Goal: Find specific page/section: Find specific page/section

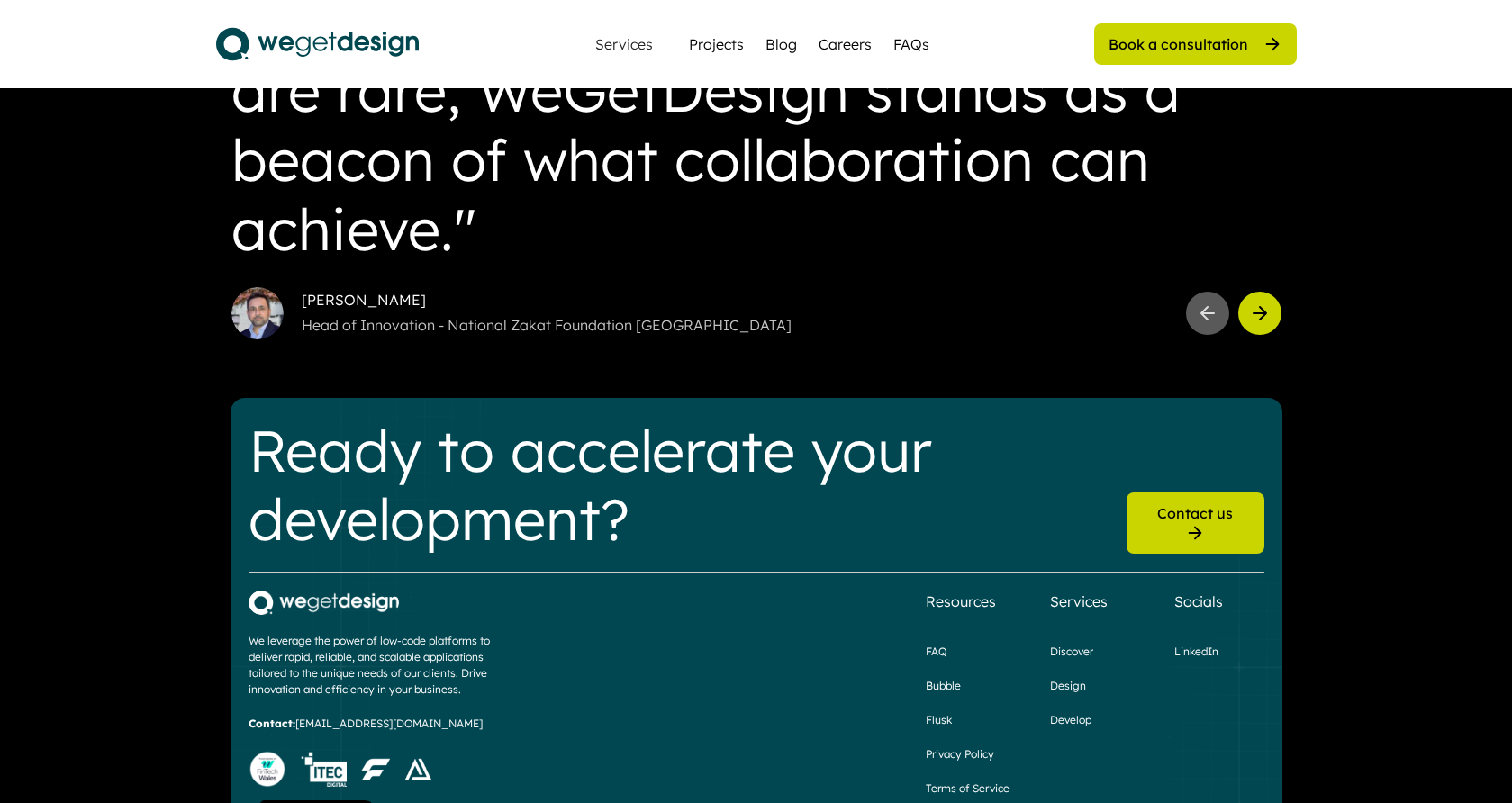
scroll to position [2226, 0]
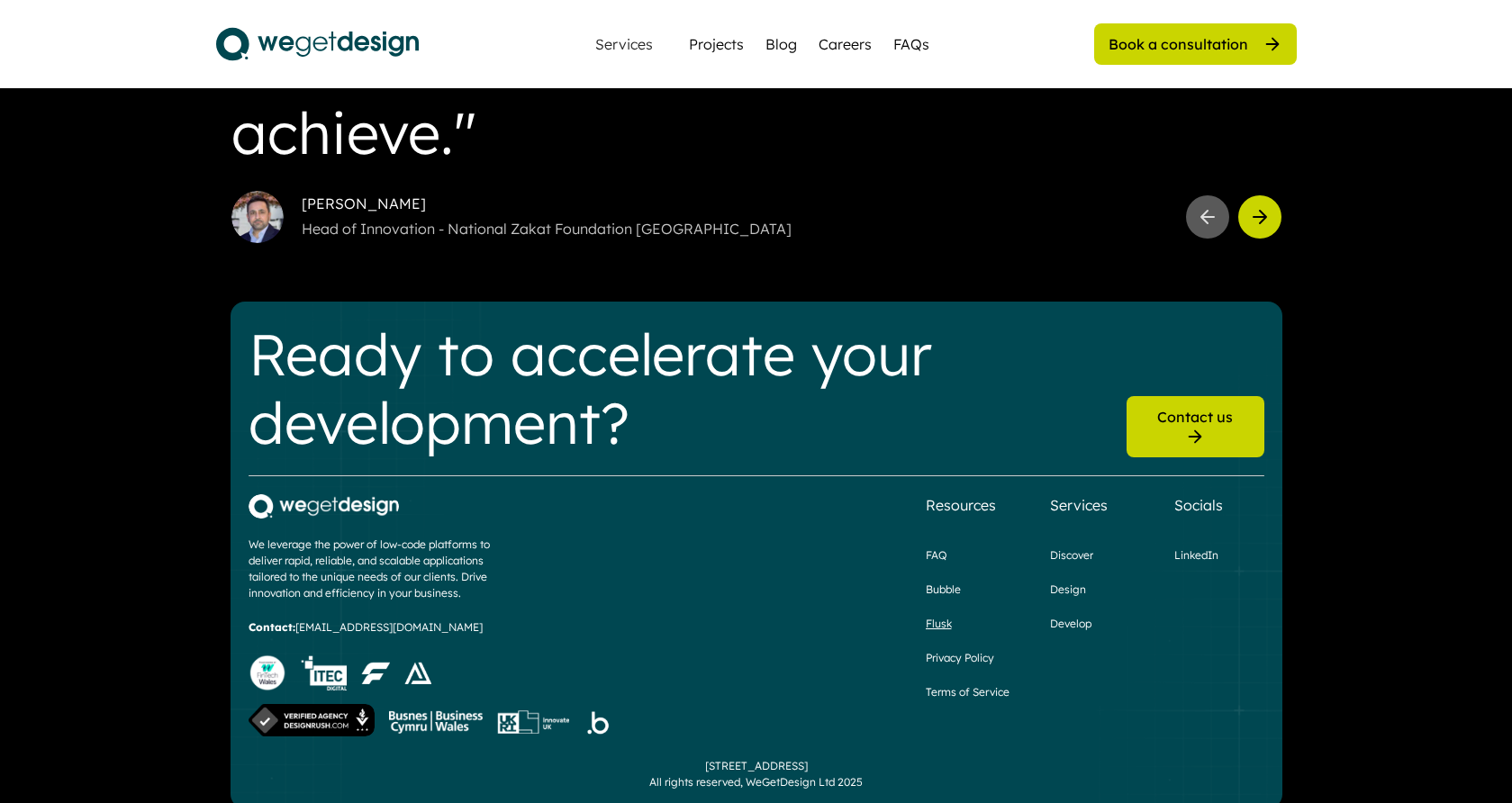
click at [935, 616] on div "Flusk" at bounding box center [939, 624] width 26 height 16
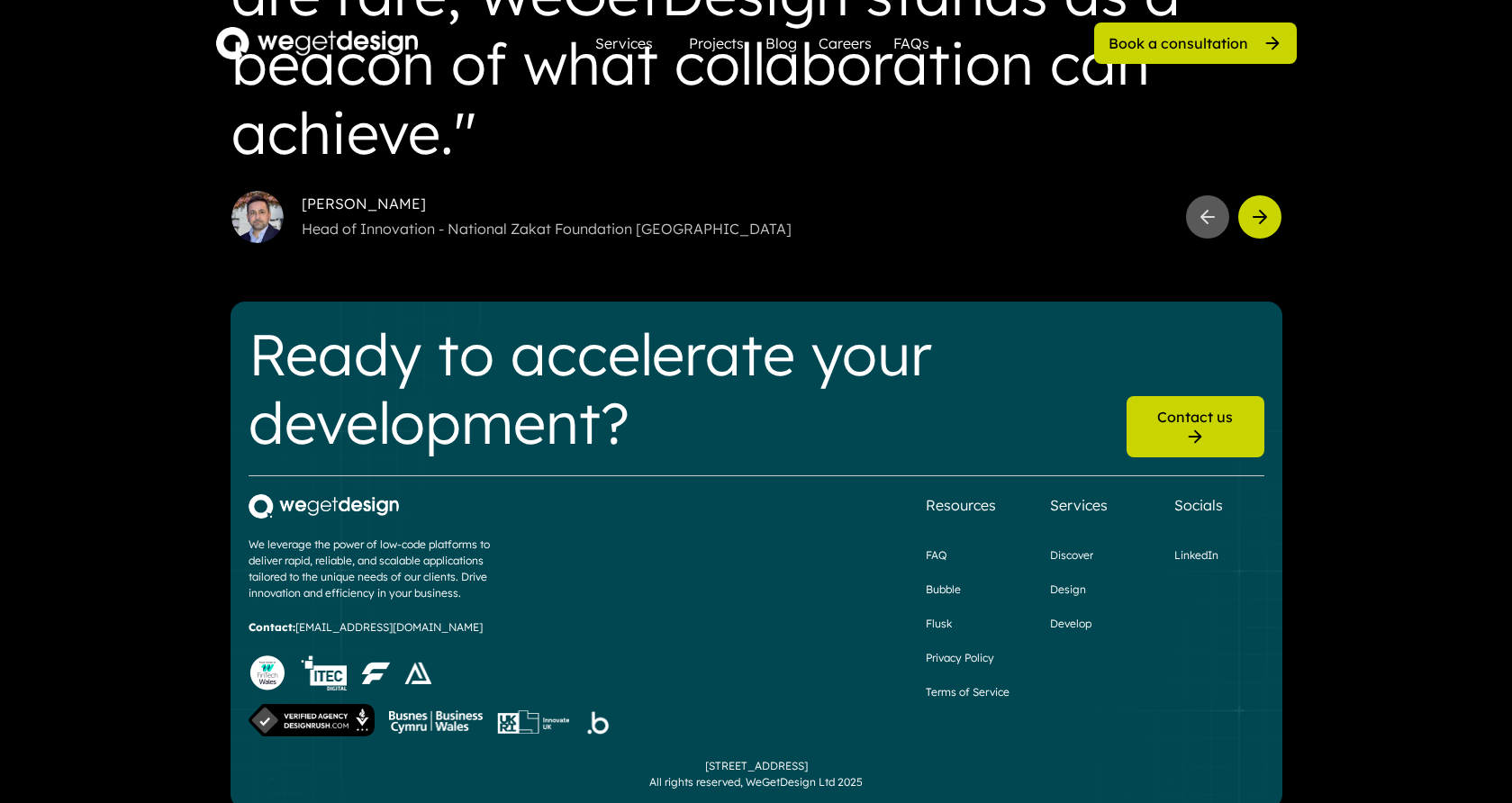
scroll to position [2226, 0]
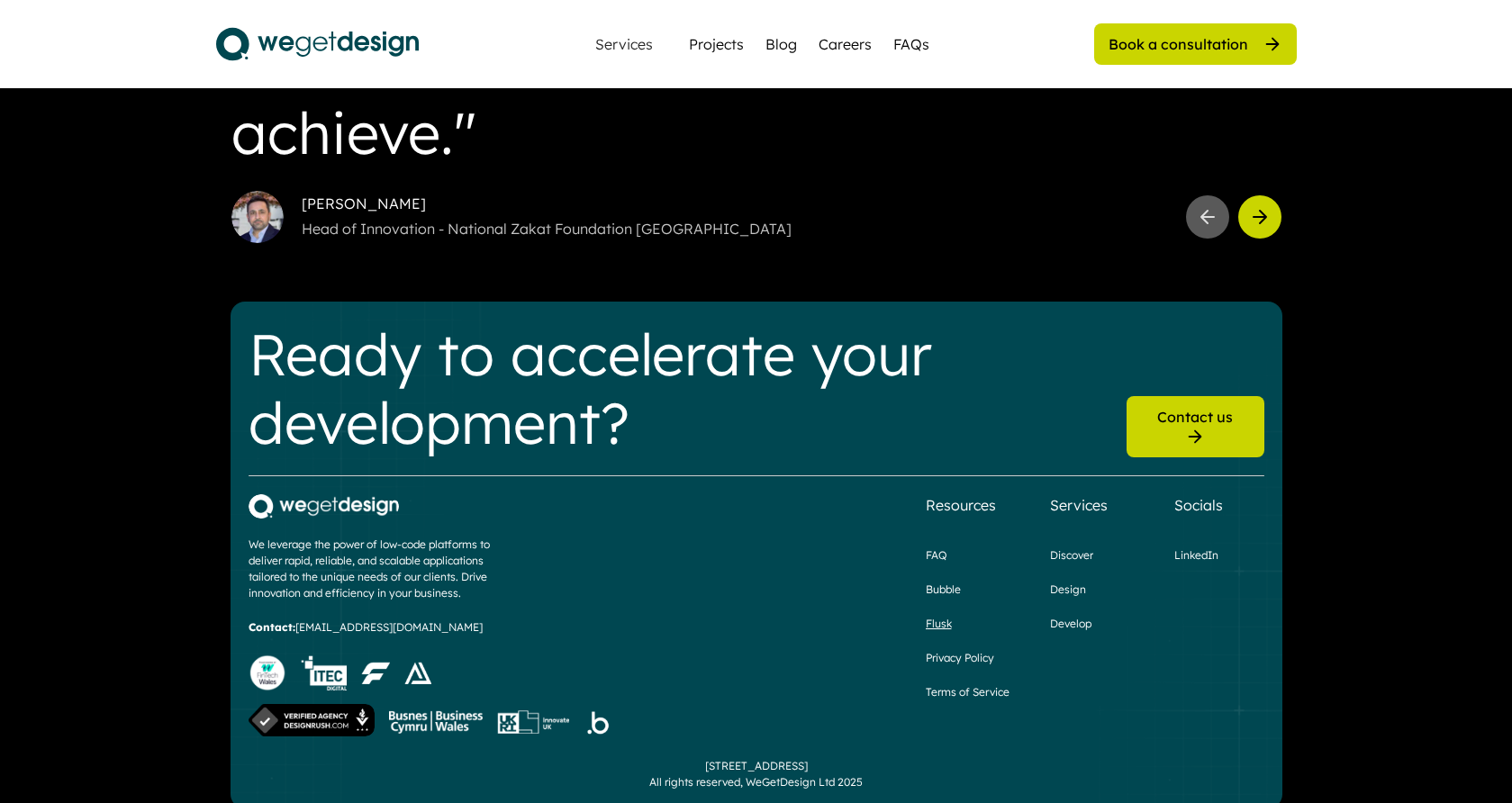
click at [936, 616] on div "Flusk" at bounding box center [939, 624] width 26 height 16
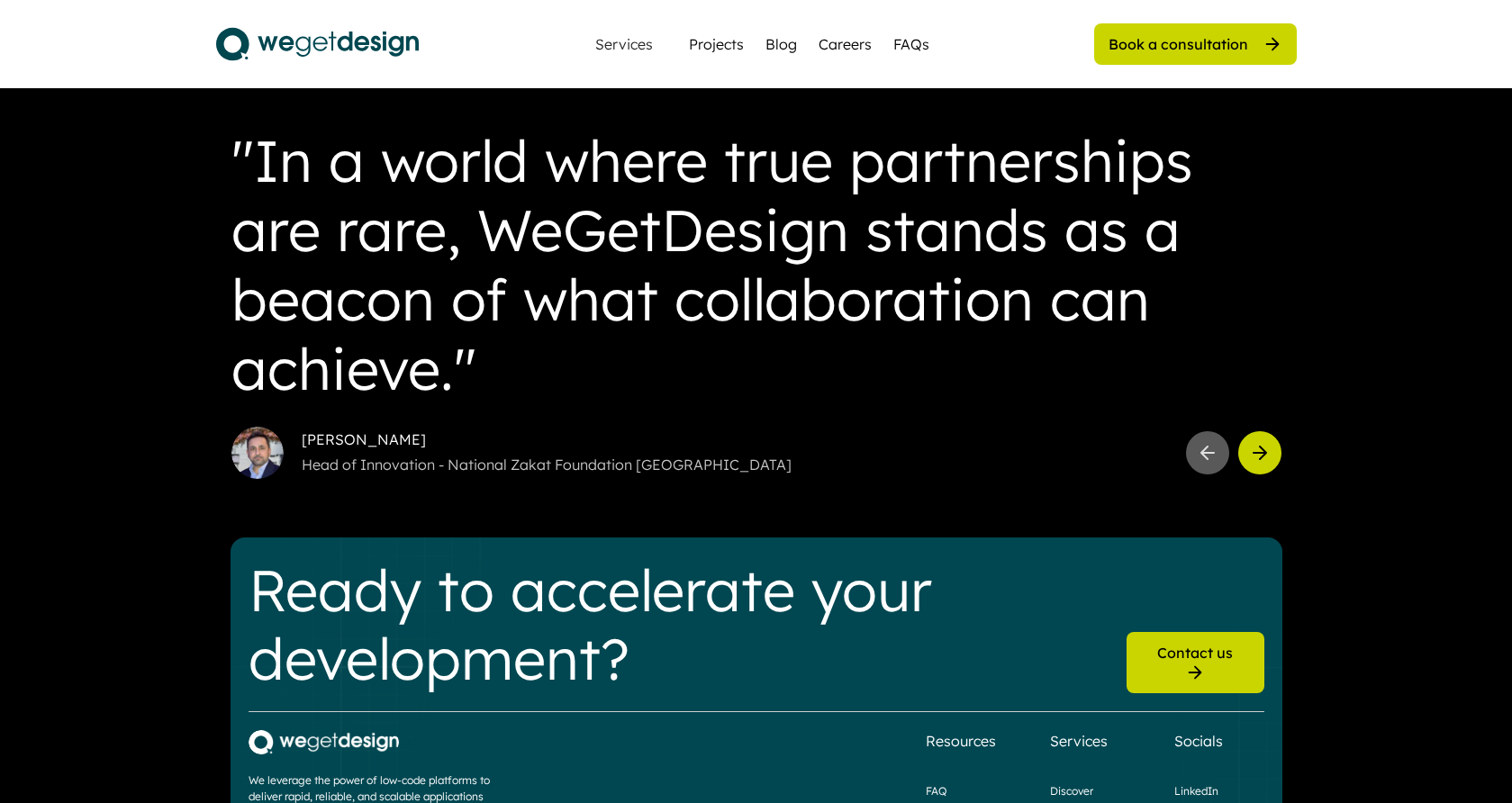
scroll to position [805, 0]
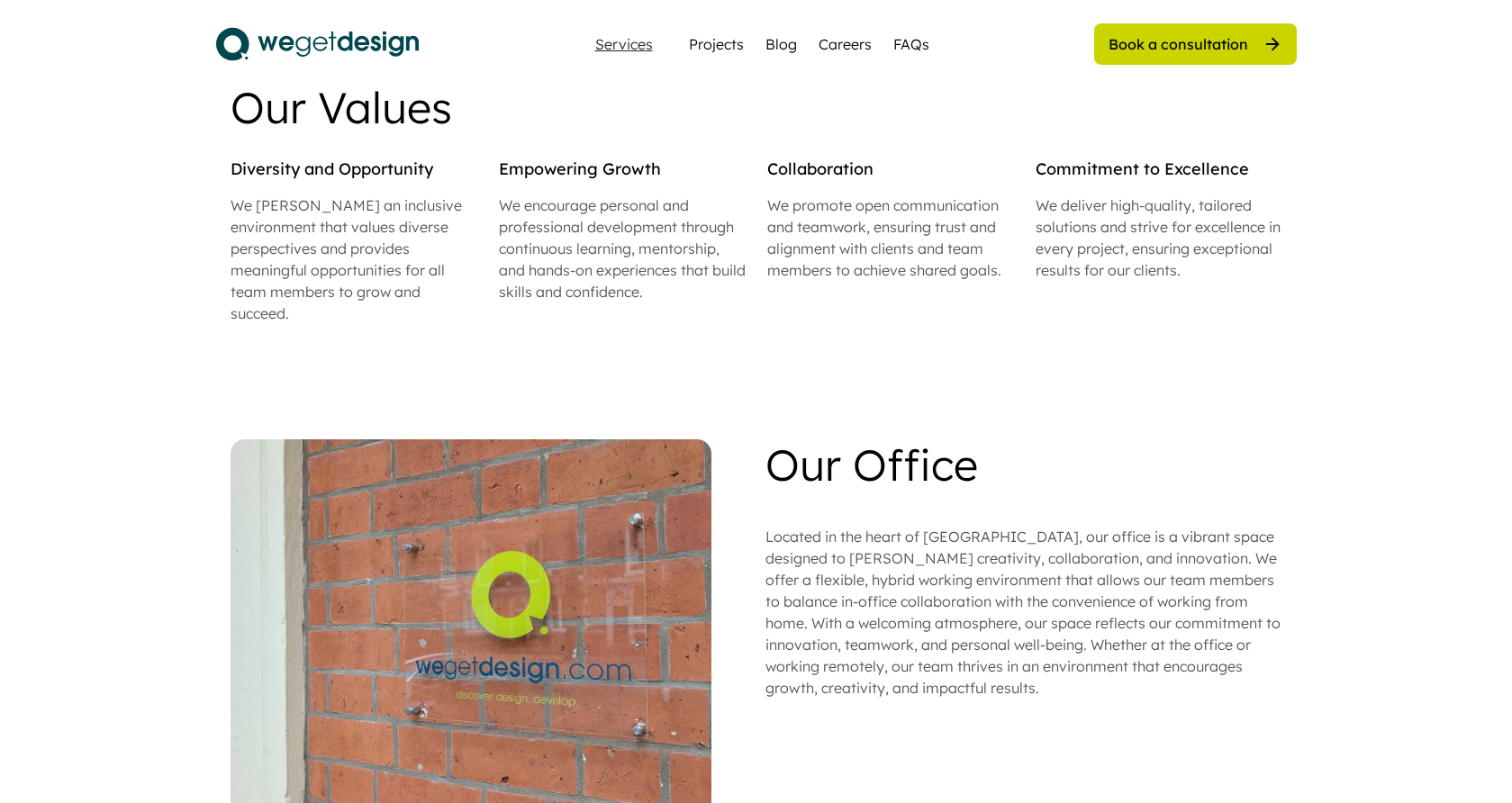
click at [620, 42] on div "Services" at bounding box center [624, 44] width 72 height 14
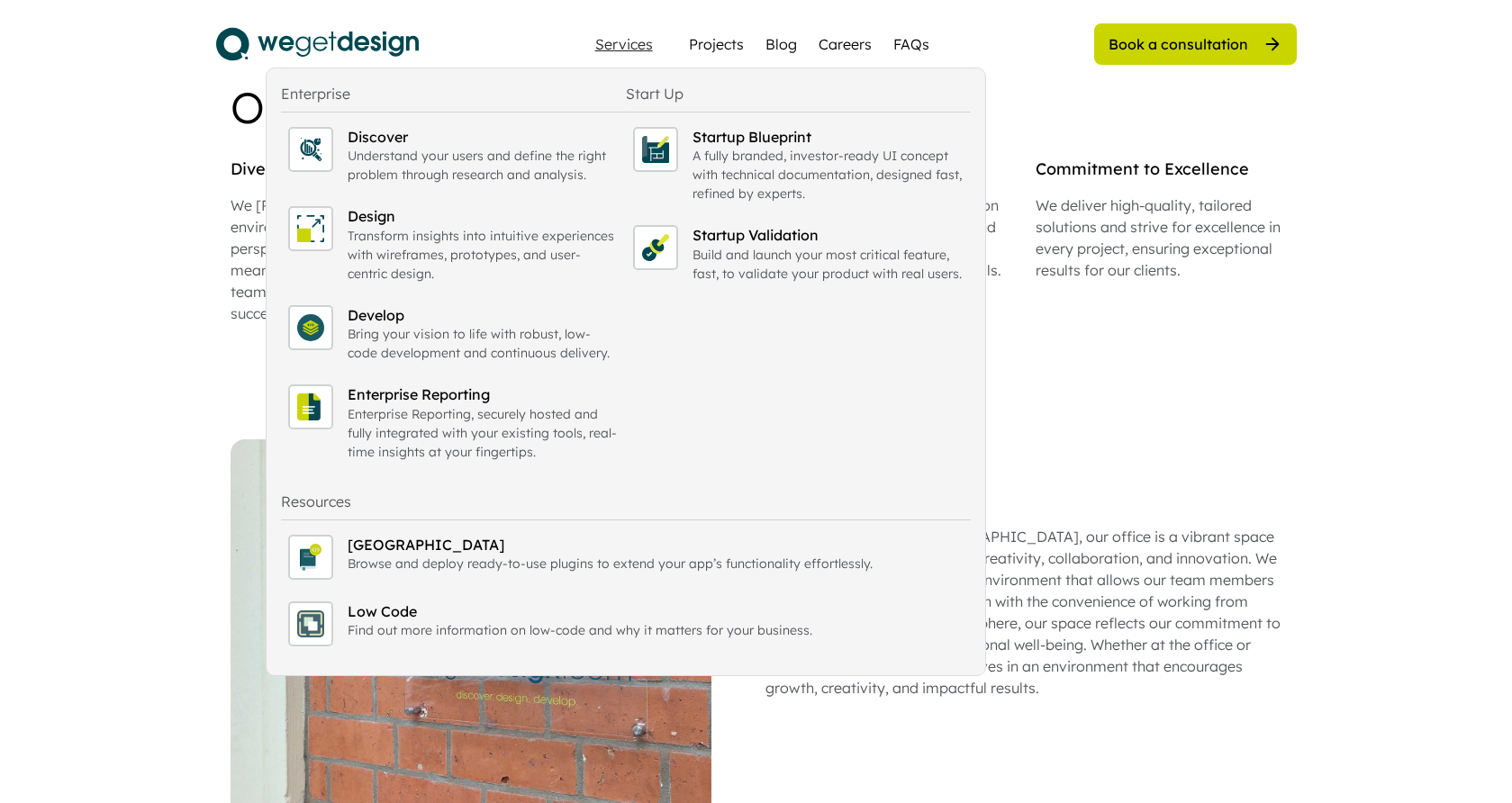
click at [406, 44] on img at bounding box center [317, 44] width 202 height 45
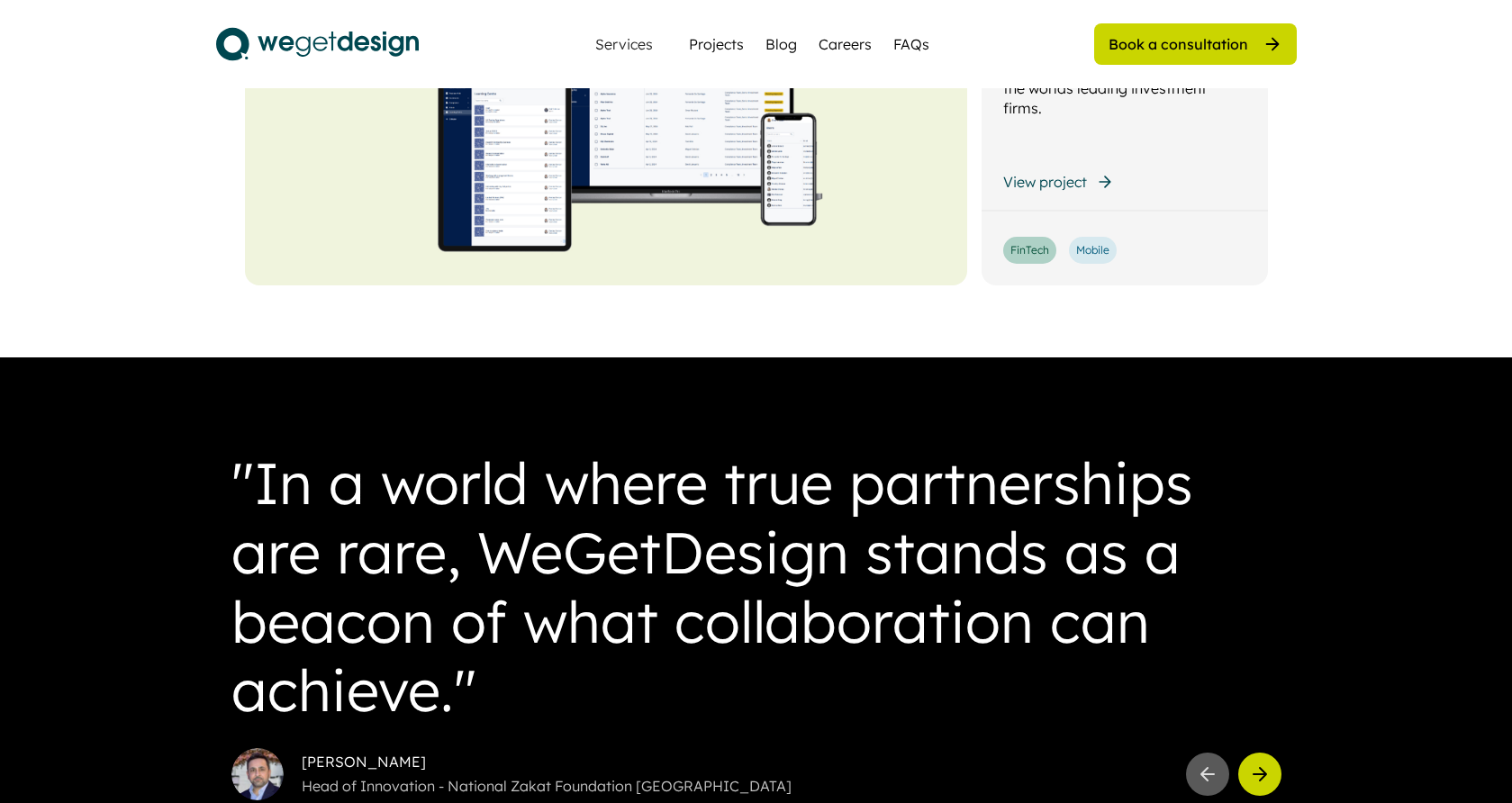
scroll to position [5056, 0]
